Goal: Task Accomplishment & Management: Use online tool/utility

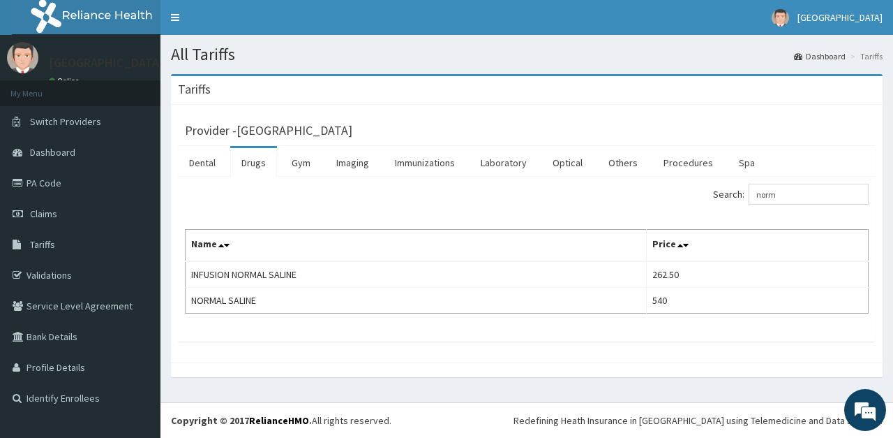
type input "norm"
click at [326, 345] on div "Provider - Fairview Hospital Dental Drugs Gym Imaging Immunizations Laboratory …" at bounding box center [527, 234] width 712 height 258
click at [47, 181] on link "PA Code" at bounding box center [80, 183] width 161 height 31
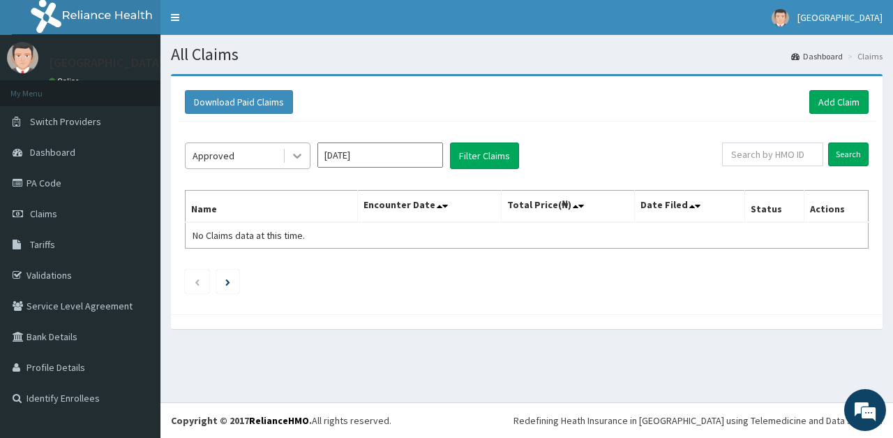
click at [297, 153] on icon at bounding box center [297, 156] width 14 height 14
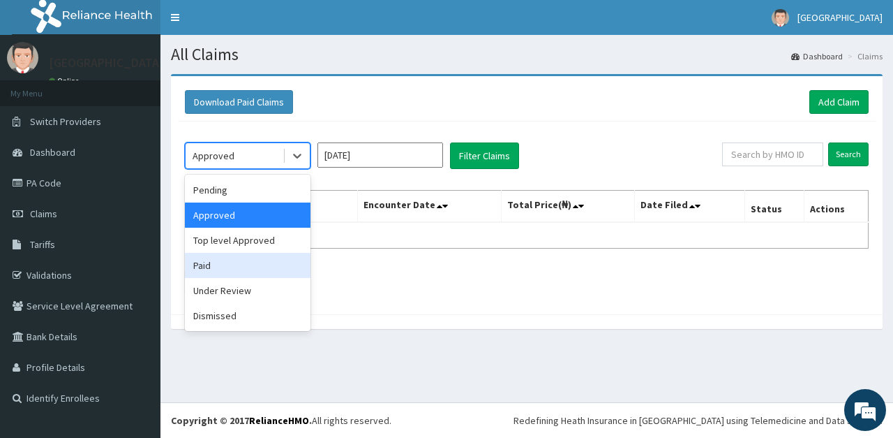
click at [221, 261] on div "Paid" at bounding box center [248, 265] width 126 height 25
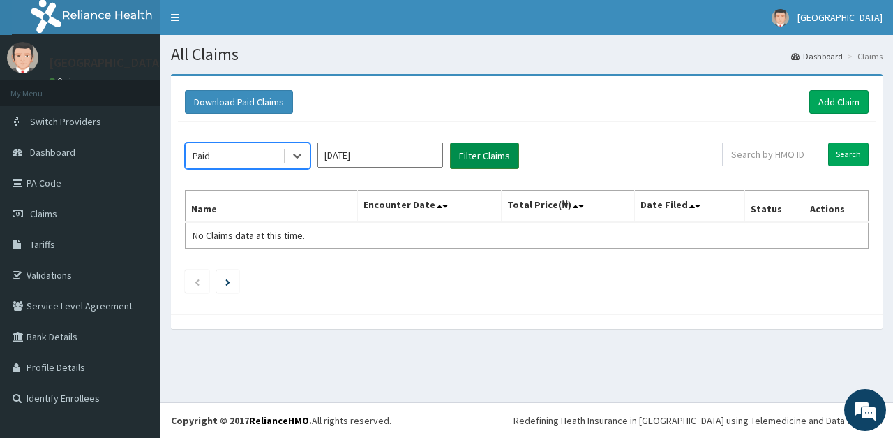
click at [475, 156] on button "Filter Claims" at bounding box center [484, 155] width 69 height 27
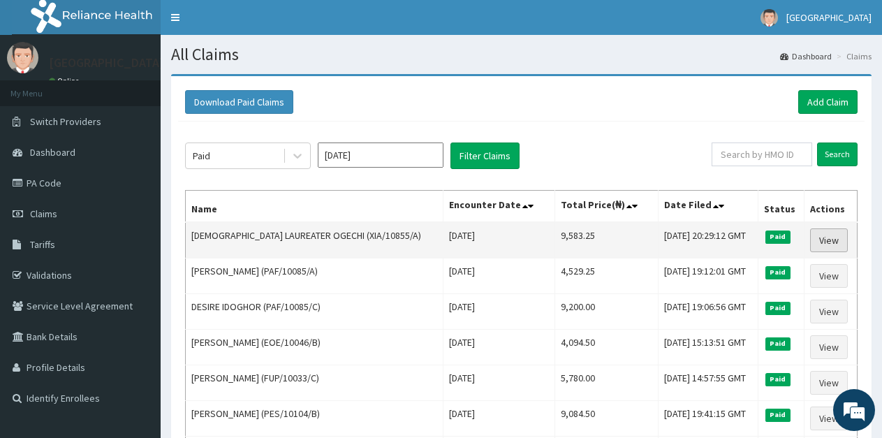
click at [821, 239] on link "View" at bounding box center [829, 240] width 38 height 24
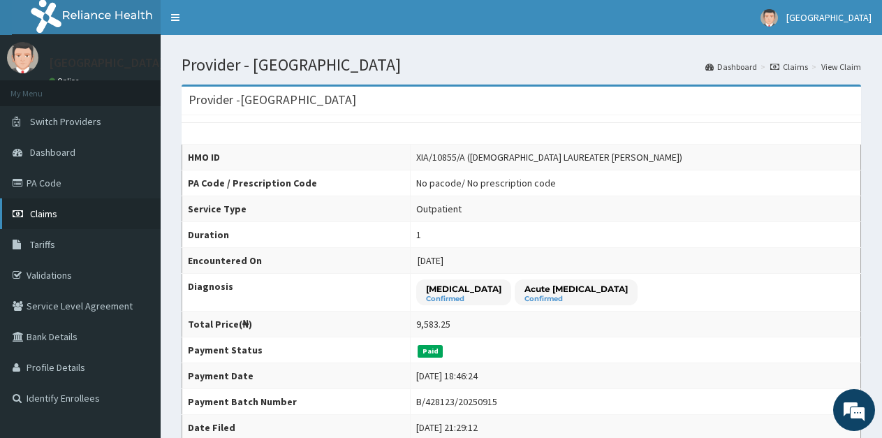
click at [47, 207] on span "Claims" at bounding box center [43, 213] width 27 height 13
